Goal: Task Accomplishment & Management: Manage account settings

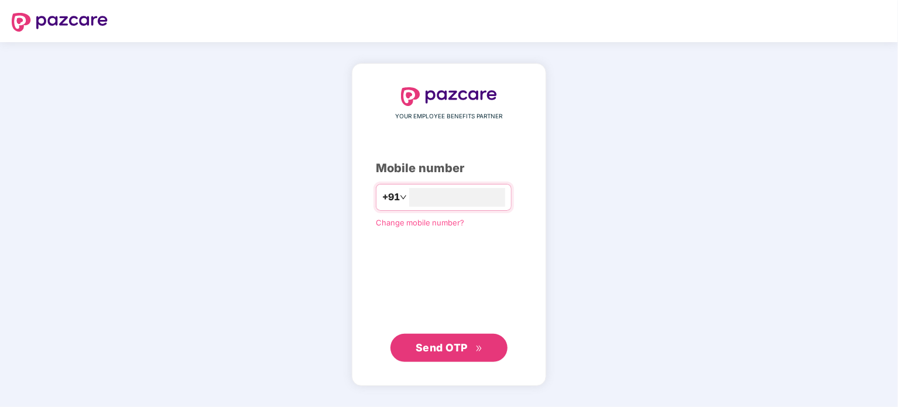
type input "**********"
click at [436, 344] on span "Send OTP" at bounding box center [442, 347] width 52 height 12
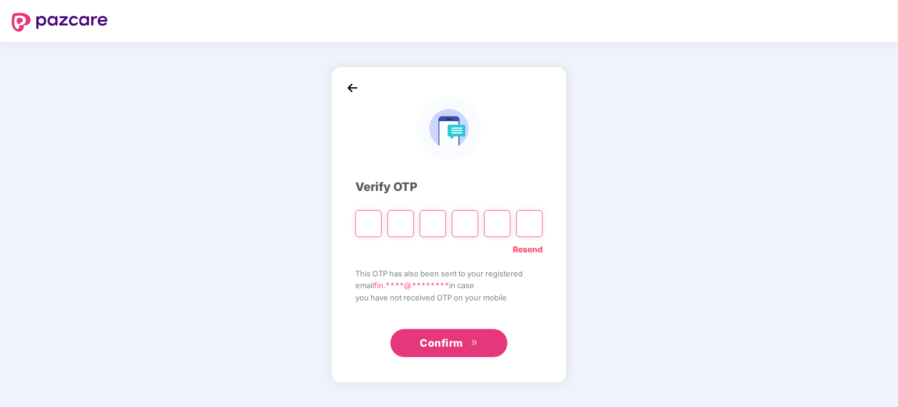
type input "*"
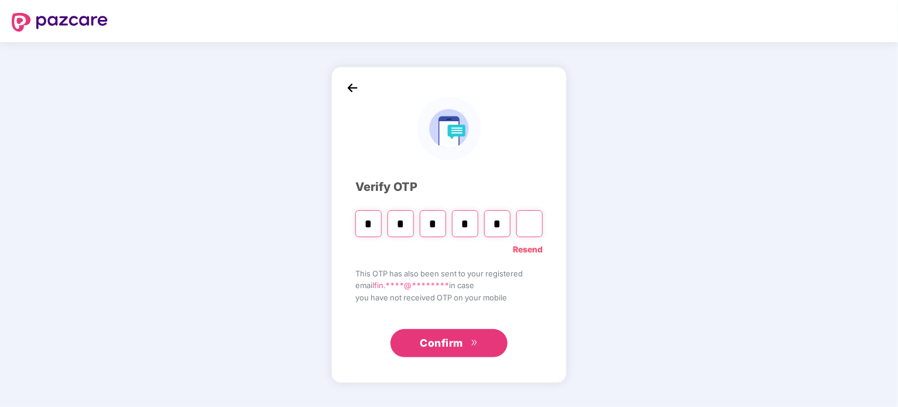
type input "*"
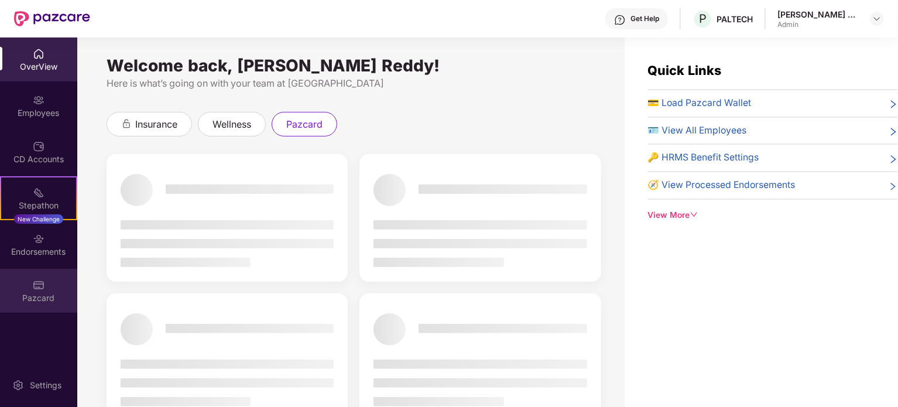
click at [39, 299] on div "Pazcard" at bounding box center [38, 298] width 77 height 12
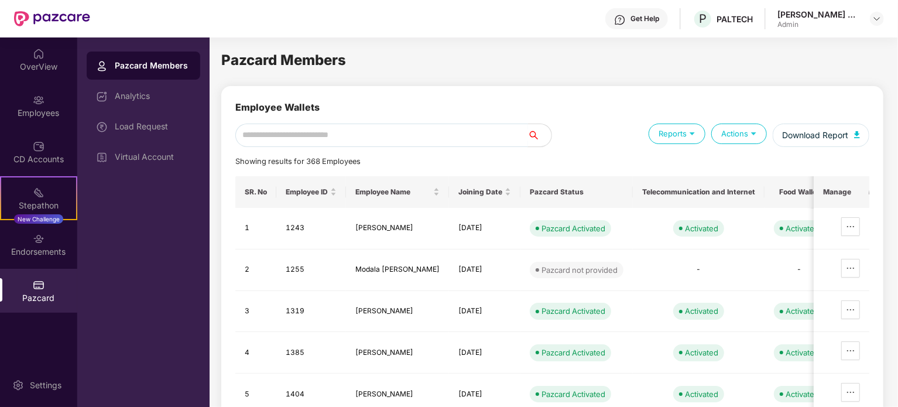
click at [334, 136] on input "text" at bounding box center [381, 134] width 293 height 23
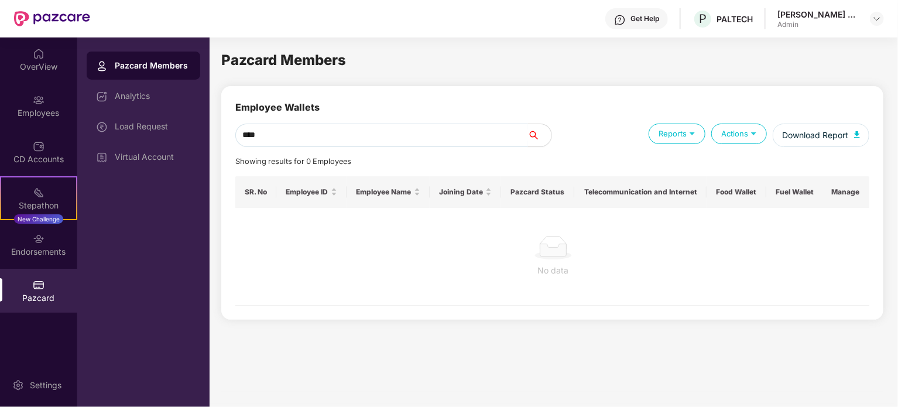
type input "****"
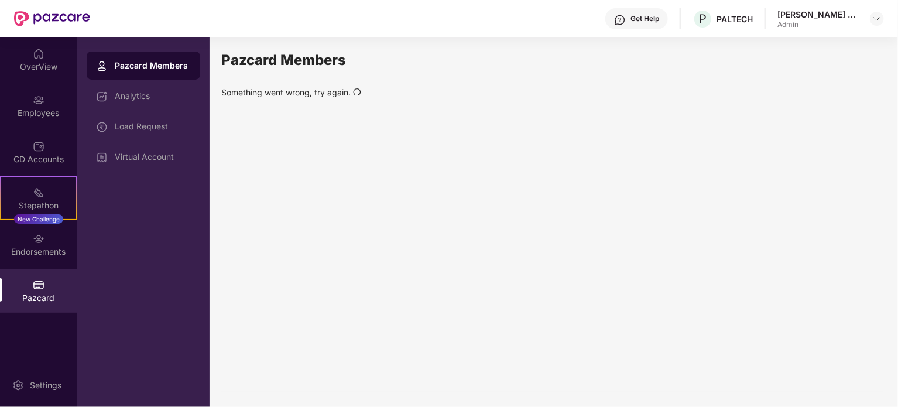
click at [147, 65] on div "Pazcard Members" at bounding box center [153, 66] width 76 height 12
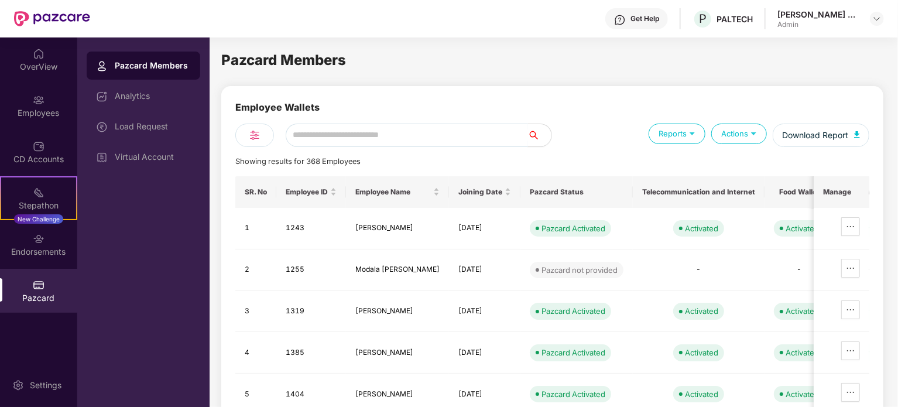
click at [375, 133] on input "text" at bounding box center [407, 134] width 242 height 23
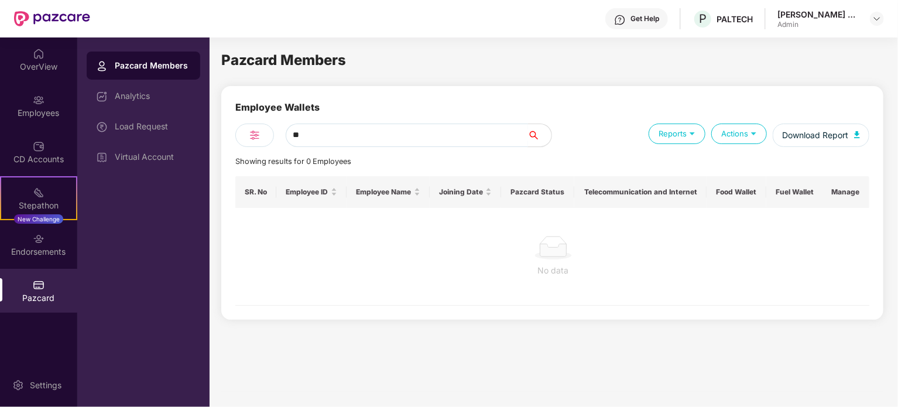
type input "*"
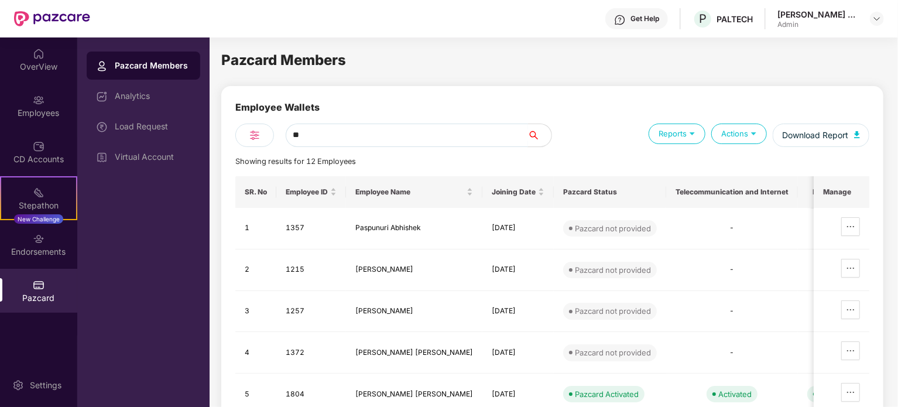
type input "*"
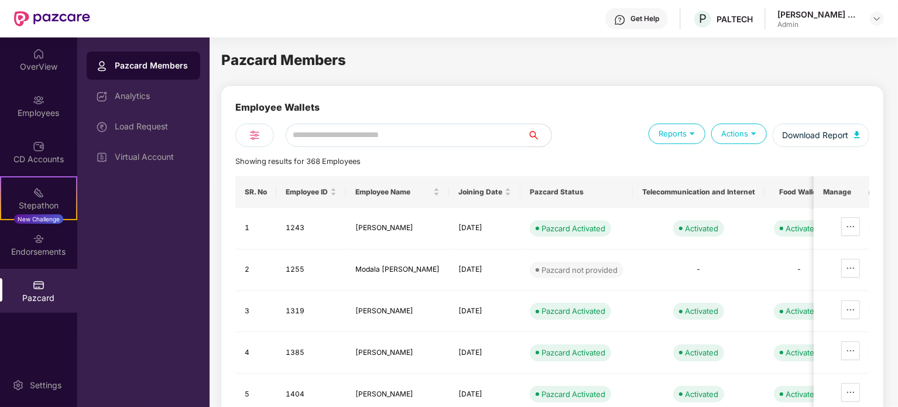
click at [434, 74] on div "Pazcard Members Employee Wallets Reports Actions Download Report Showing result…" at bounding box center [552, 220] width 662 height 342
click at [49, 57] on div "OverView" at bounding box center [38, 59] width 77 height 44
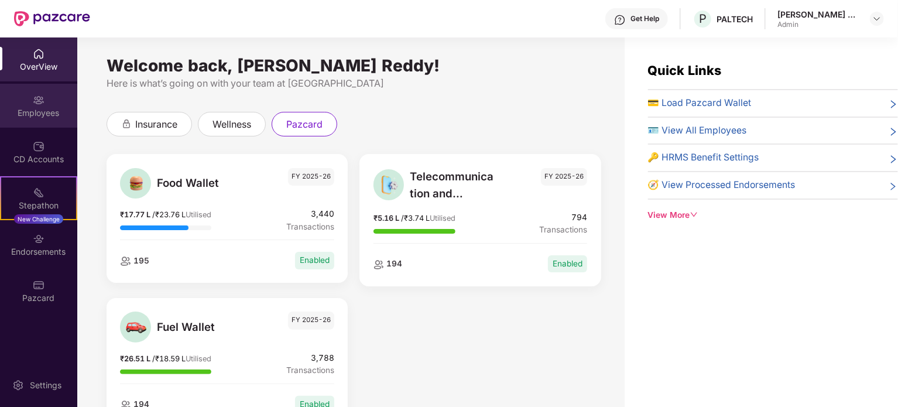
click at [42, 116] on div "Employees" at bounding box center [38, 113] width 77 height 12
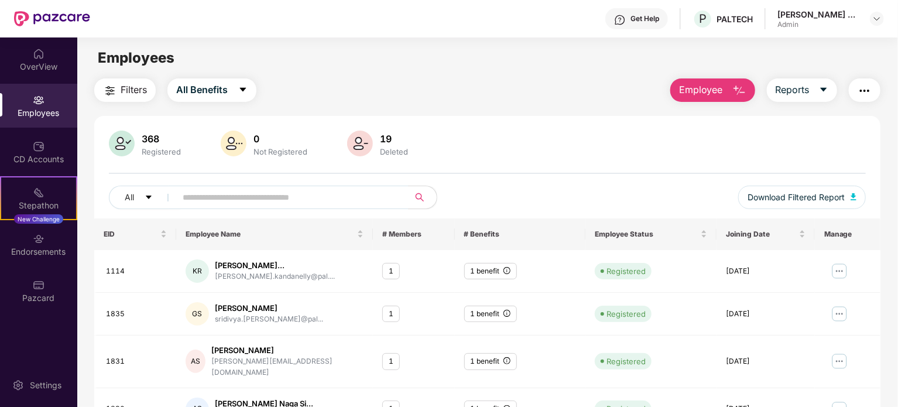
click at [709, 84] on span "Employee" at bounding box center [701, 90] width 44 height 15
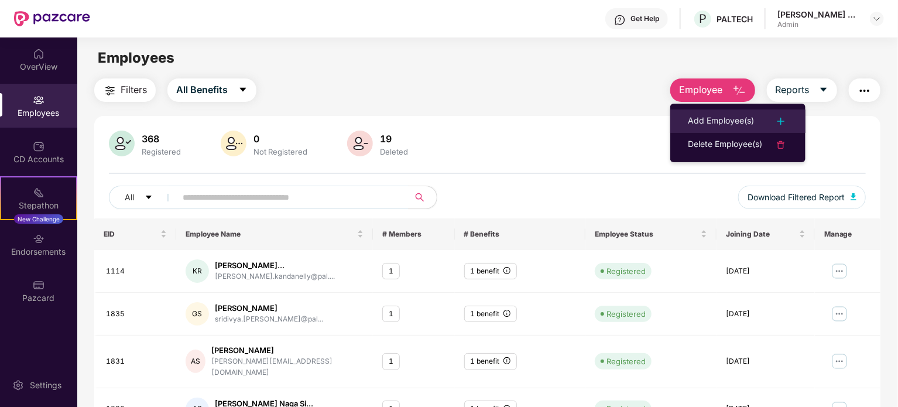
click at [709, 119] on div "Add Employee(s)" at bounding box center [721, 121] width 66 height 14
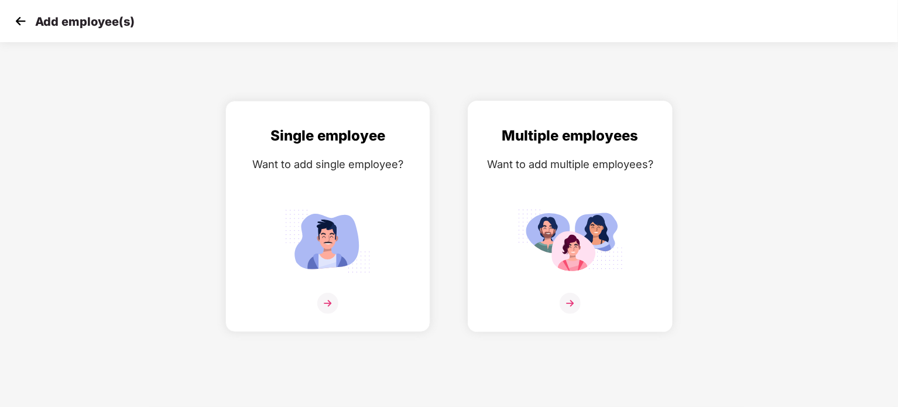
click at [565, 296] on img at bounding box center [570, 303] width 21 height 21
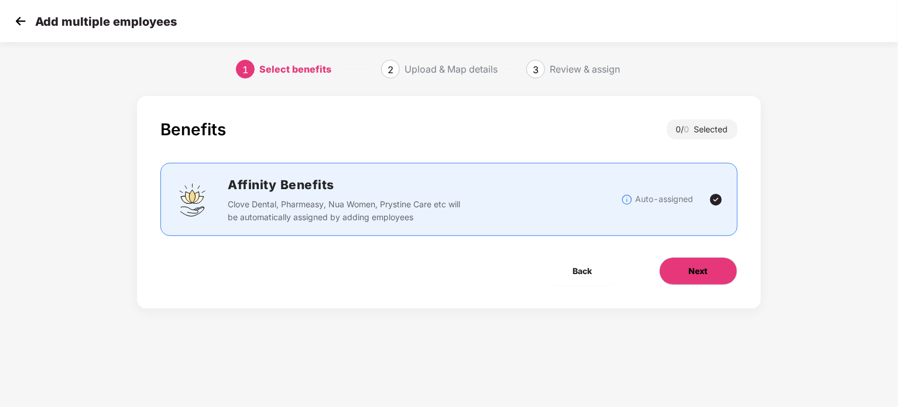
click at [684, 276] on button "Next" at bounding box center [698, 271] width 78 height 28
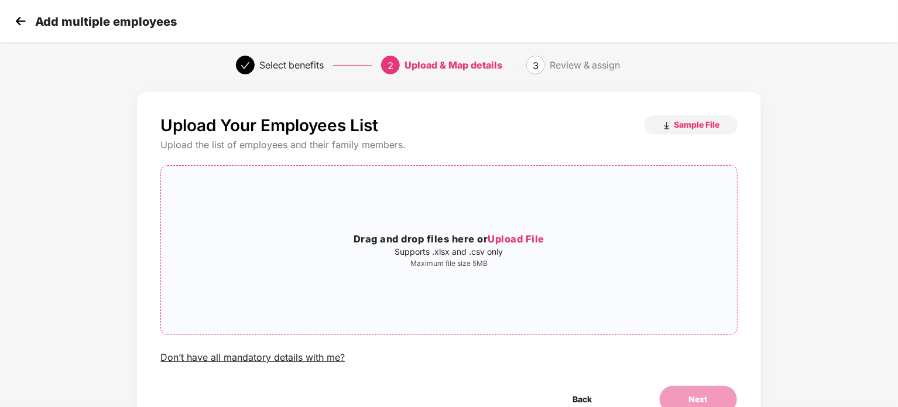
scroll to position [4, 0]
click at [698, 126] on span "Sample File" at bounding box center [697, 124] width 46 height 11
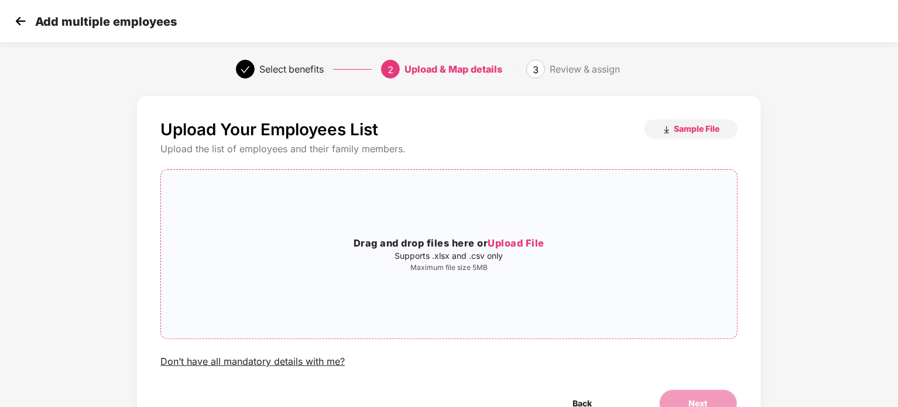
click at [504, 255] on p "Supports .xlsx and .csv only" at bounding box center [448, 255] width 575 height 9
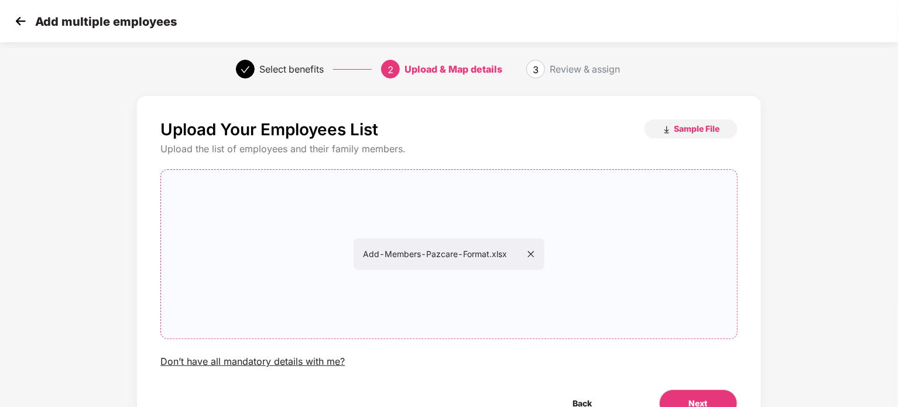
scroll to position [63, 0]
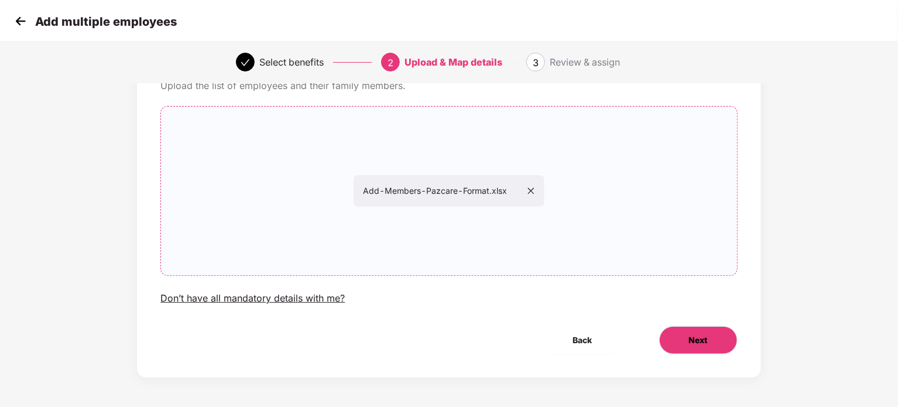
click at [699, 335] on span "Next" at bounding box center [698, 340] width 19 height 13
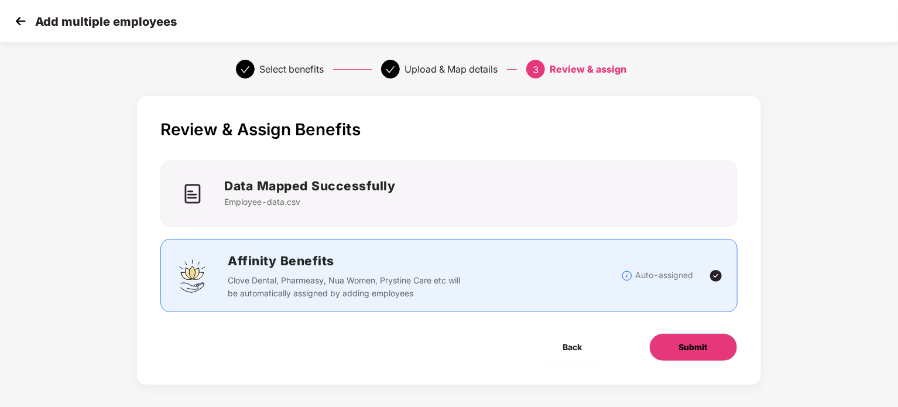
click at [672, 341] on button "Submit" at bounding box center [693, 347] width 88 height 28
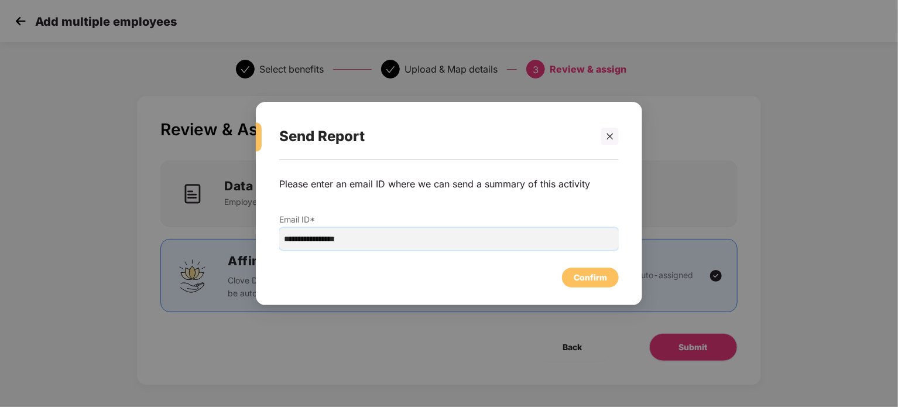
click at [368, 240] on input "**********" at bounding box center [448, 239] width 339 height 22
type input "*"
paste input "**********"
type input "**********"
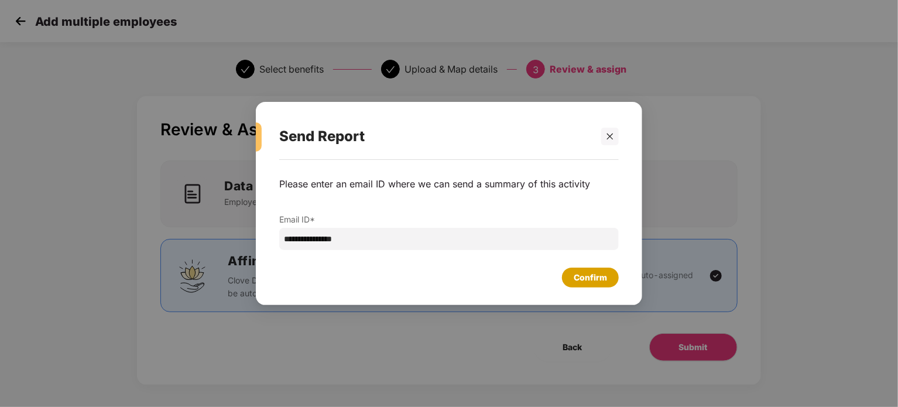
click at [606, 282] on div "Confirm" at bounding box center [590, 277] width 33 height 13
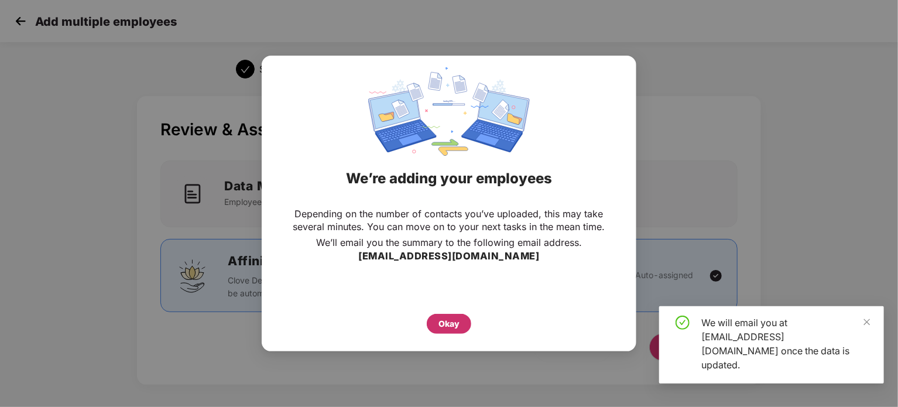
click at [444, 321] on div "Okay" at bounding box center [448, 323] width 21 height 13
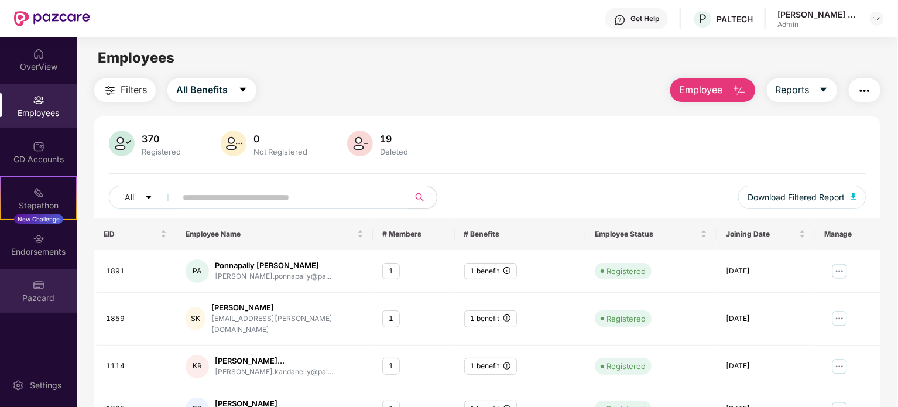
click at [40, 283] on img at bounding box center [39, 285] width 12 height 12
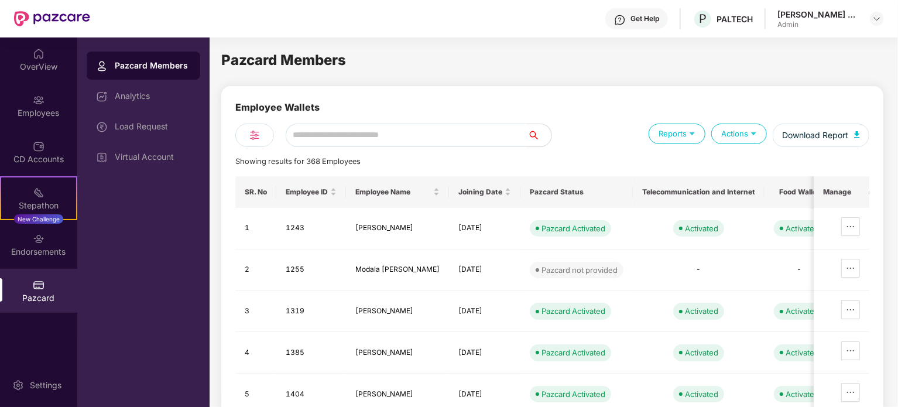
click at [40, 288] on img at bounding box center [39, 285] width 12 height 12
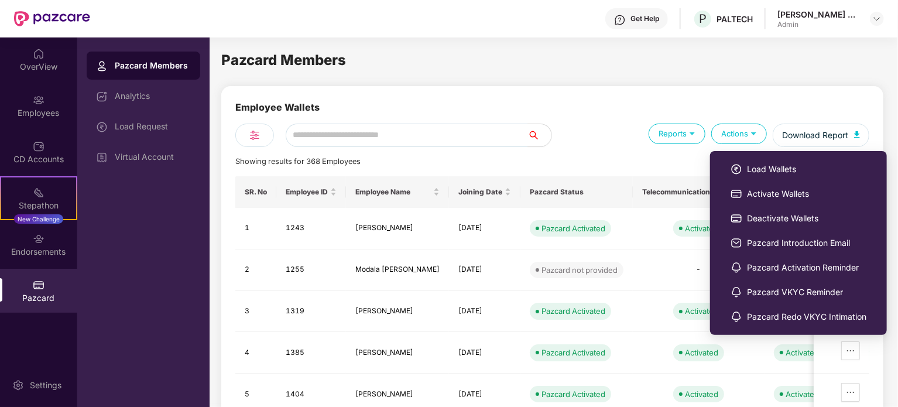
click at [737, 131] on div "Actions" at bounding box center [739, 133] width 56 height 20
click at [777, 195] on span "Activate Wallets" at bounding box center [806, 193] width 119 height 13
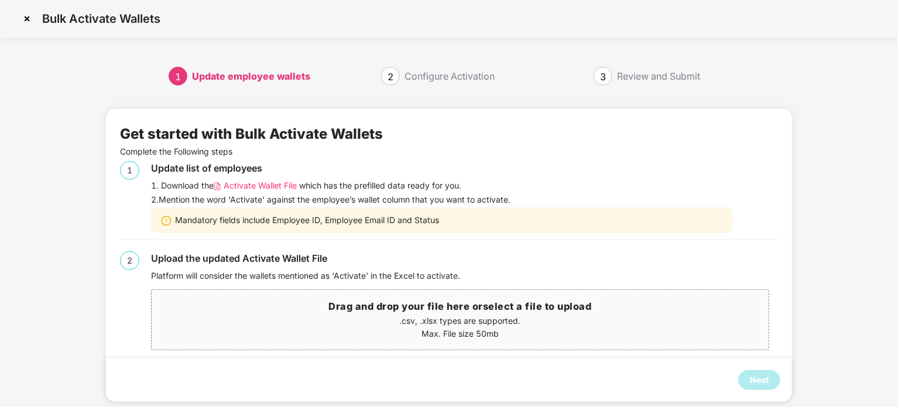
scroll to position [18, 0]
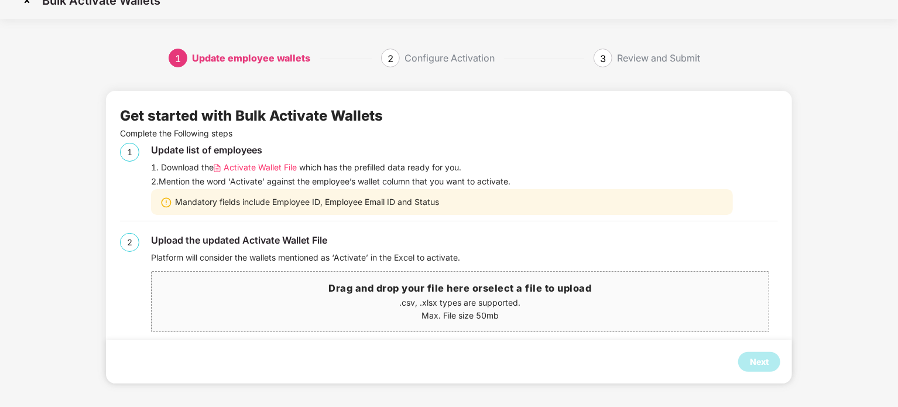
click at [253, 170] on span "Activate Wallet File" at bounding box center [260, 167] width 73 height 13
click at [243, 180] on div "2. Mention the word ‘Activate’ against the employee’s wallet column that you wa…" at bounding box center [464, 181] width 627 height 13
copy div "Activate"
click at [461, 299] on p ".csv, .xlsx types are supported." at bounding box center [460, 302] width 616 height 13
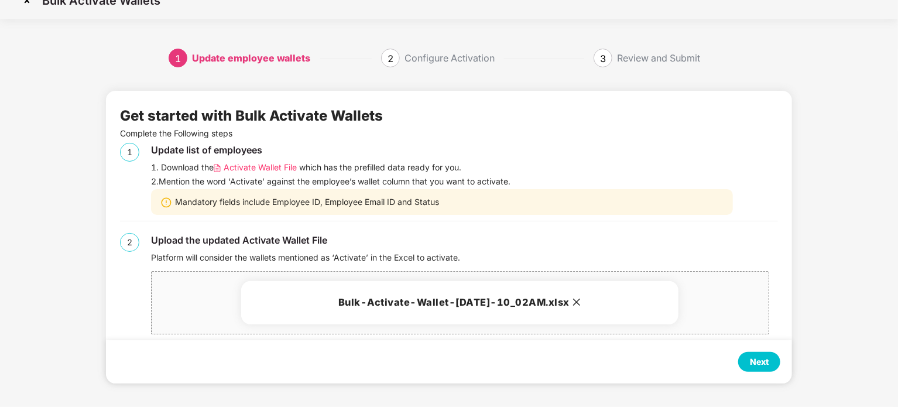
click at [748, 366] on div "Next" at bounding box center [759, 362] width 42 height 20
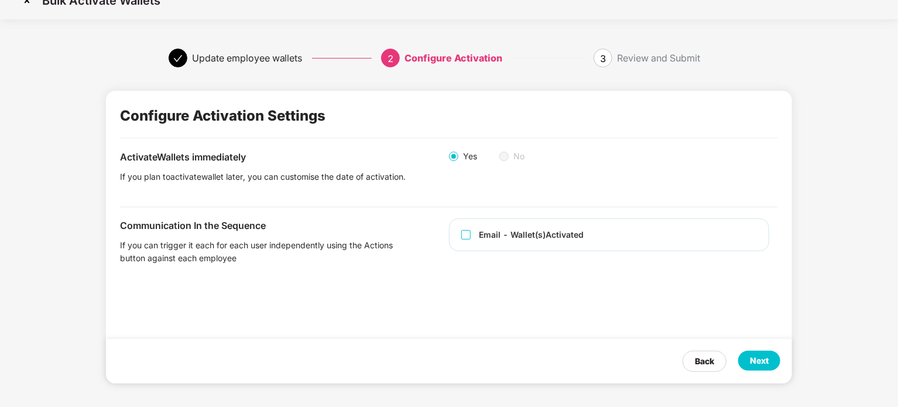
click at [775, 365] on div "Next" at bounding box center [759, 361] width 42 height 20
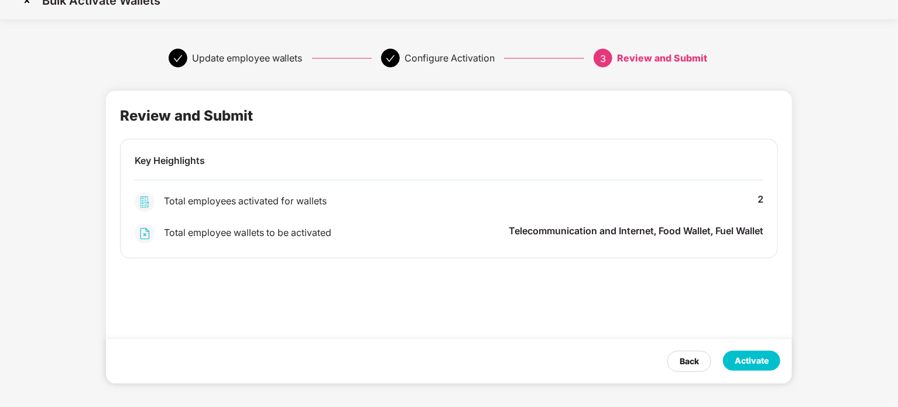
click at [757, 360] on div "Activate" at bounding box center [752, 360] width 34 height 13
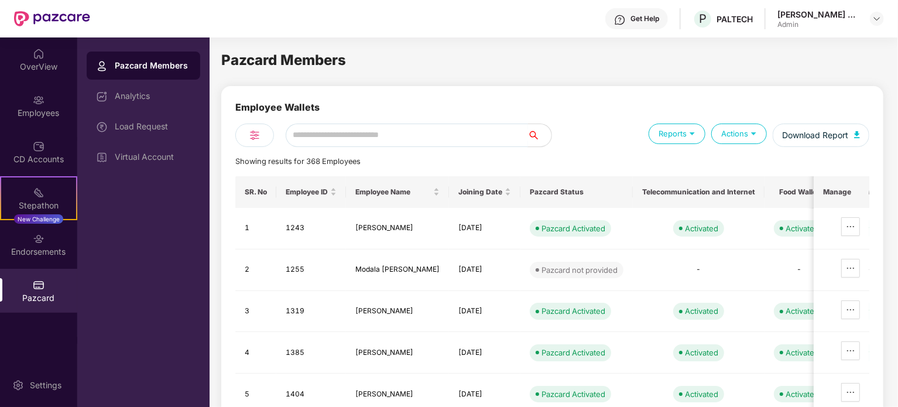
click at [375, 123] on input "text" at bounding box center [407, 134] width 242 height 23
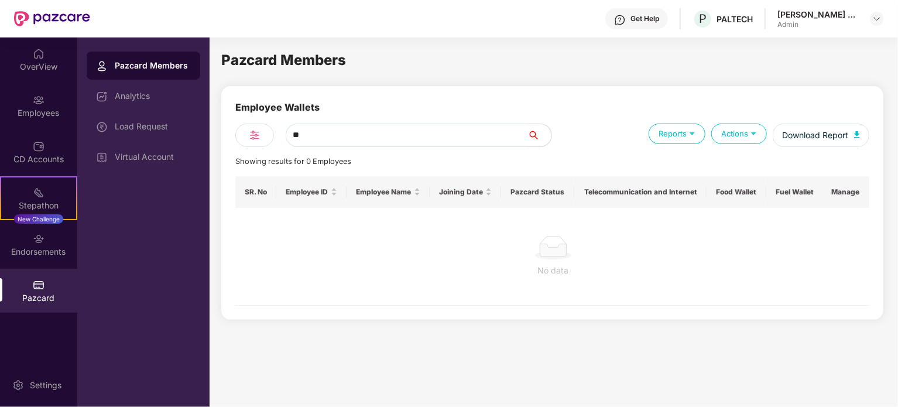
type input "*"
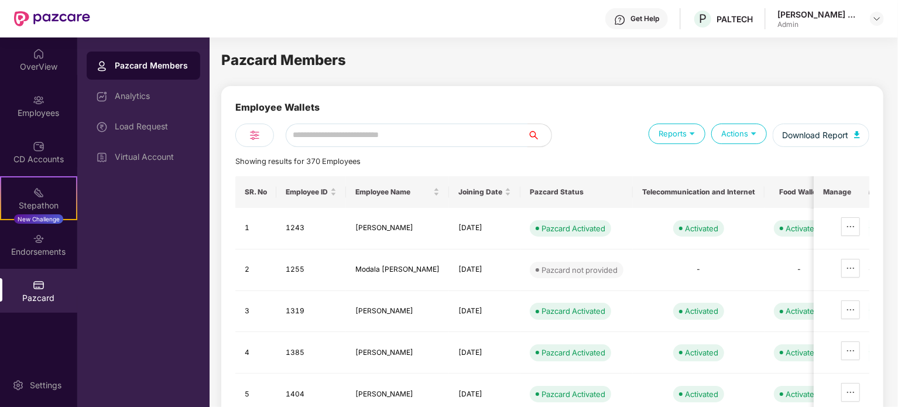
click at [26, 282] on div "Pazcard" at bounding box center [38, 291] width 77 height 44
click at [447, 133] on input "text" at bounding box center [407, 134] width 242 height 23
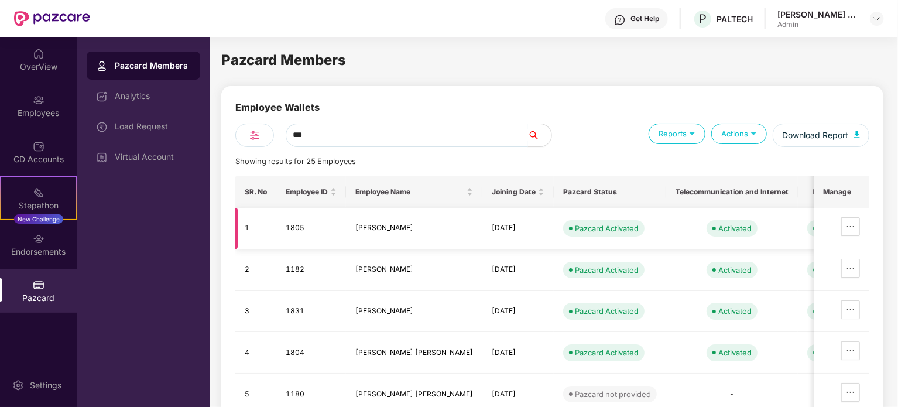
type input "****"
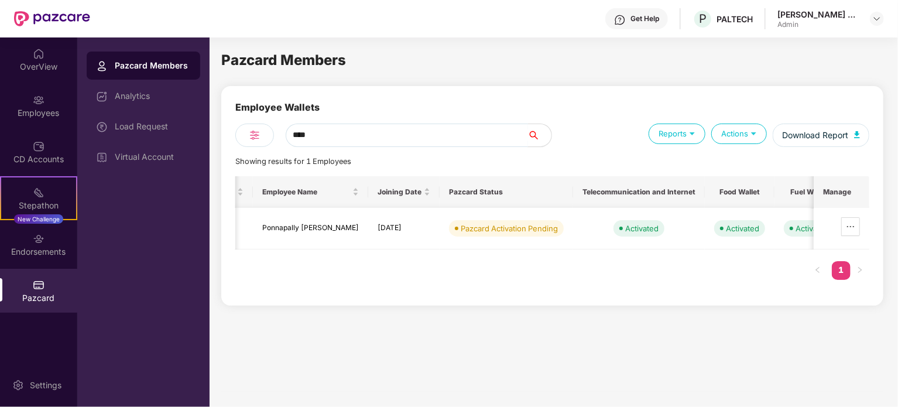
scroll to position [0, 92]
click at [435, 142] on input "****" at bounding box center [407, 134] width 242 height 23
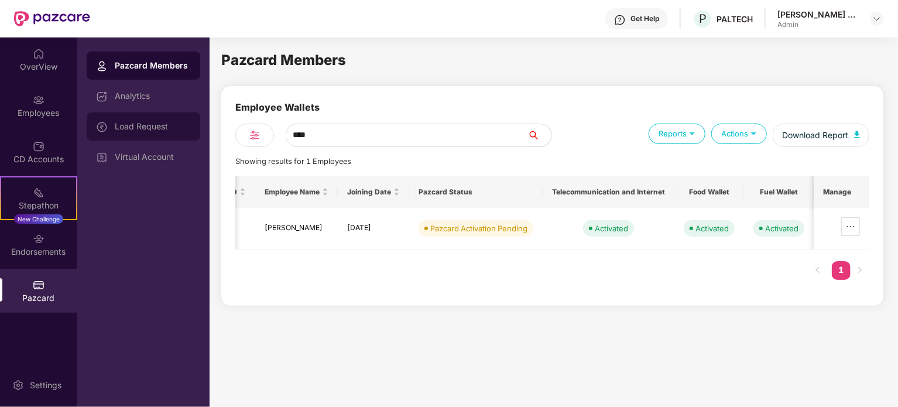
type input "****"
click at [135, 125] on div "Load Request" at bounding box center [153, 126] width 76 height 9
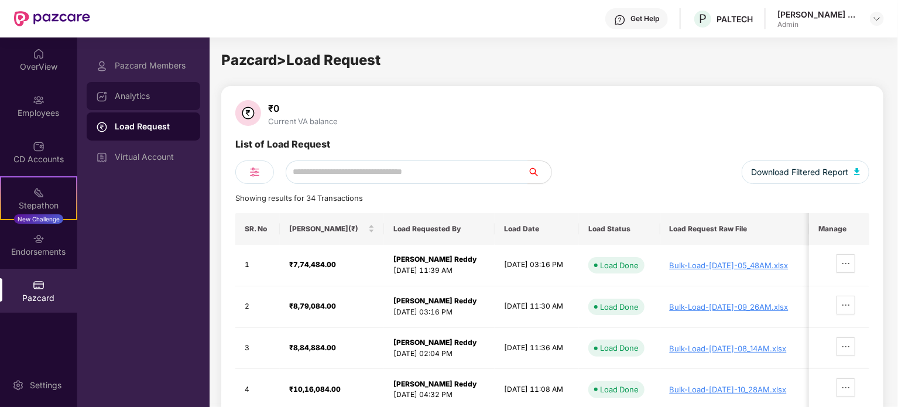
click at [136, 95] on div "Analytics" at bounding box center [153, 95] width 76 height 9
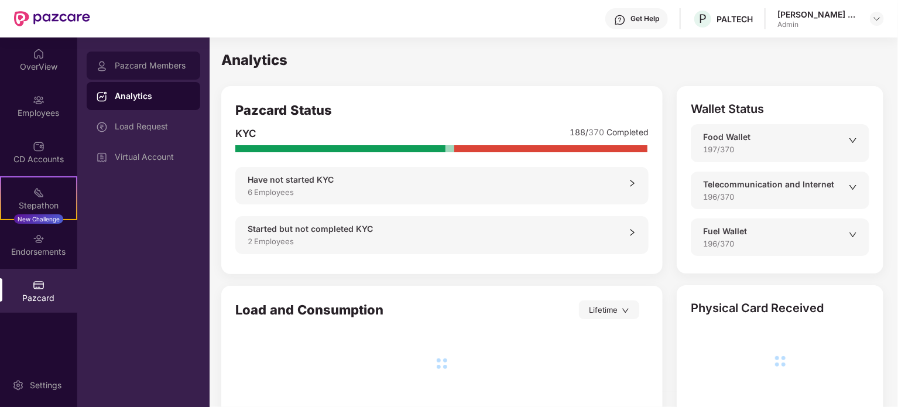
click at [154, 60] on div "Pazcard Members" at bounding box center [144, 66] width 114 height 28
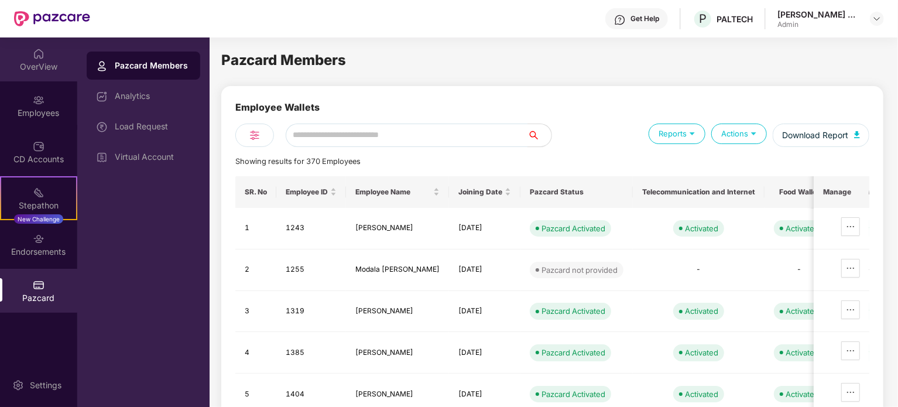
click at [33, 81] on div "OverView" at bounding box center [38, 59] width 77 height 44
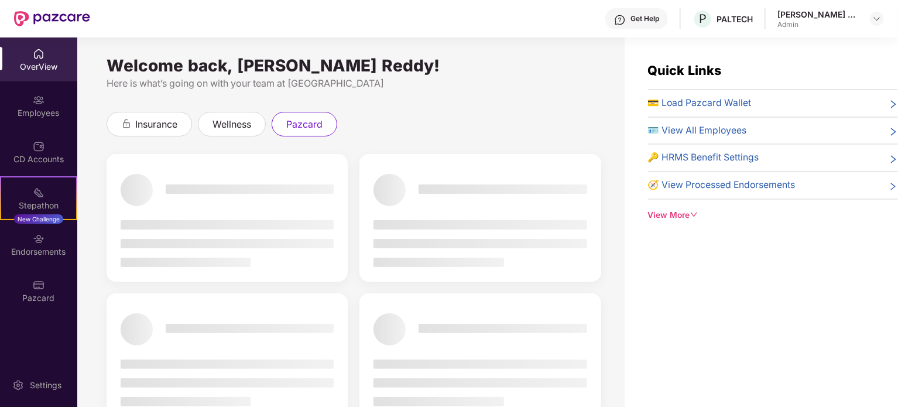
click at [704, 98] on span "💳 Load Pazcard Wallet" at bounding box center [700, 103] width 104 height 15
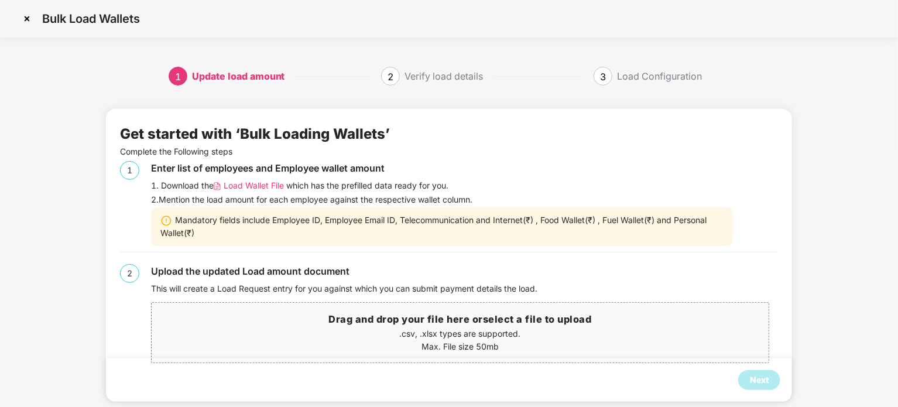
click at [263, 184] on span "Load Wallet File" at bounding box center [254, 185] width 60 height 13
click at [472, 338] on p ".csv, .xlsx types are supported." at bounding box center [460, 333] width 616 height 13
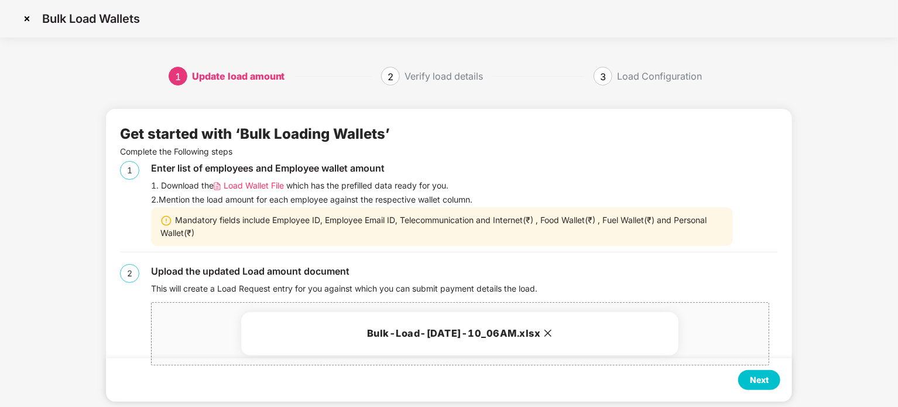
click at [767, 382] on div "Next" at bounding box center [759, 379] width 19 height 13
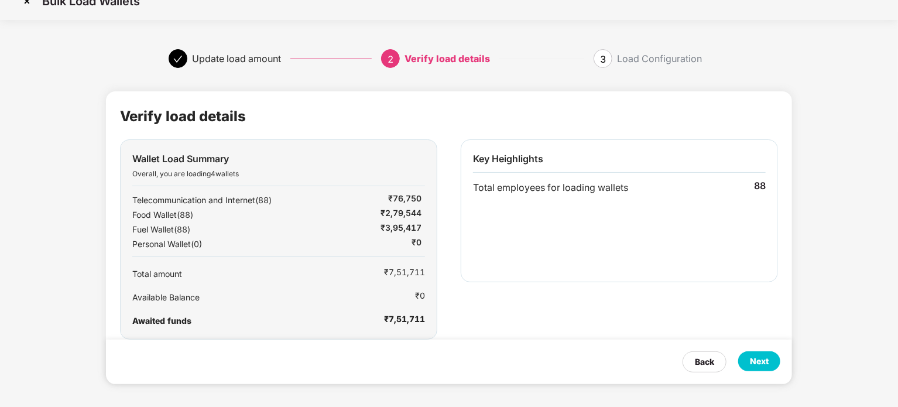
scroll to position [18, 0]
click at [761, 362] on div "Next" at bounding box center [759, 360] width 19 height 13
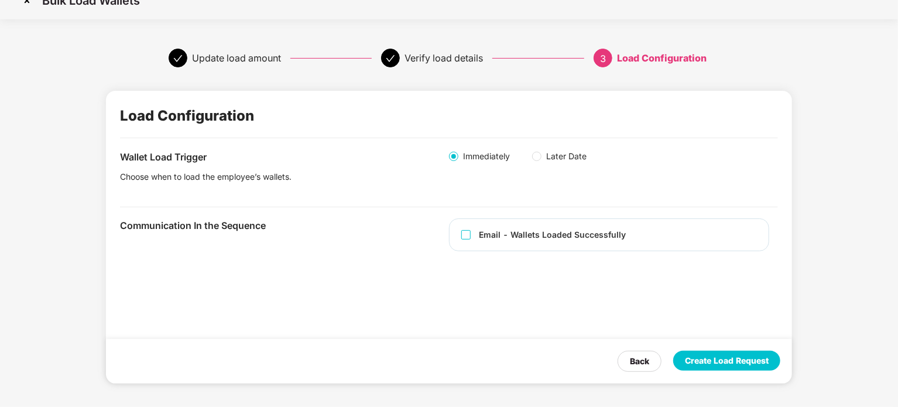
click at [708, 363] on div "Create Load Request" at bounding box center [727, 360] width 84 height 13
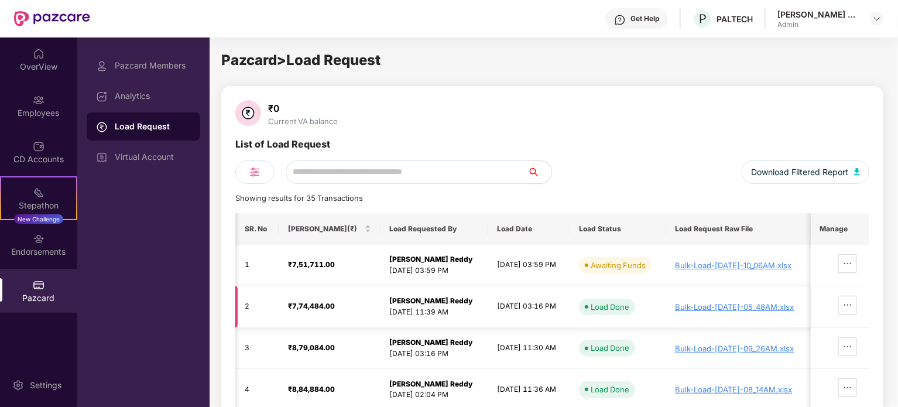
scroll to position [0, 0]
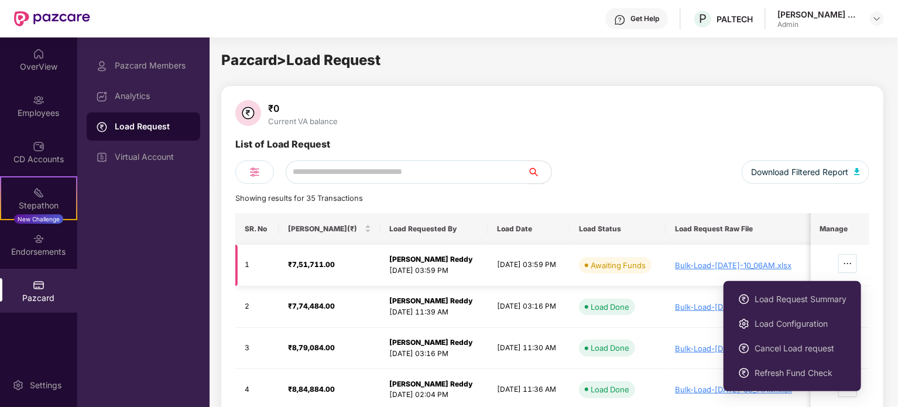
click at [852, 257] on button "button" at bounding box center [847, 263] width 19 height 19
click at [801, 295] on span "Load Request Summary" at bounding box center [800, 299] width 92 height 13
click at [825, 294] on span "Load Request Summary" at bounding box center [800, 299] width 92 height 13
